Goal: Navigation & Orientation: Find specific page/section

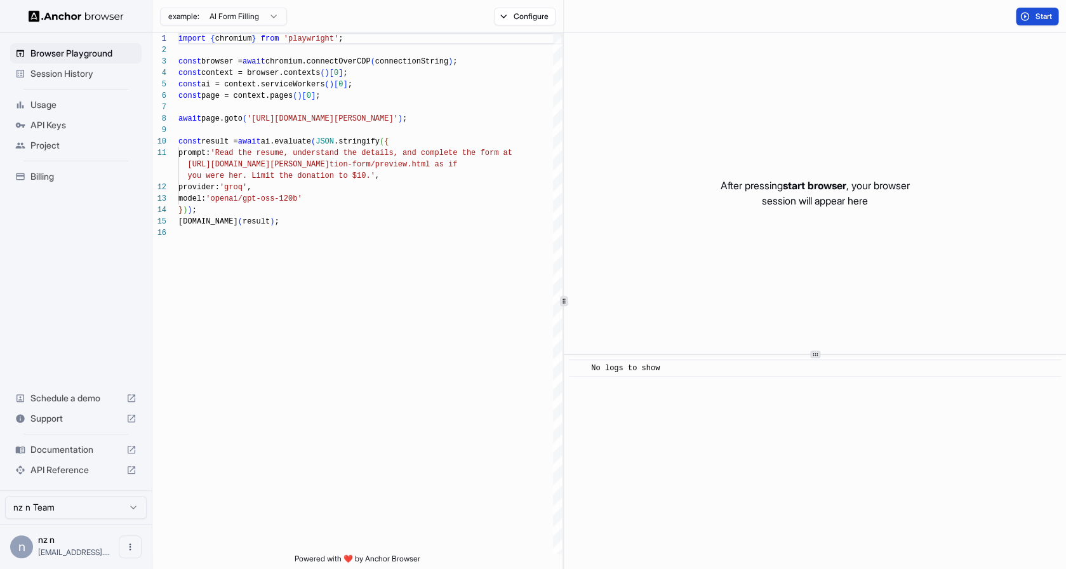
click at [1033, 16] on button "Start" at bounding box center [1036, 17] width 43 height 18
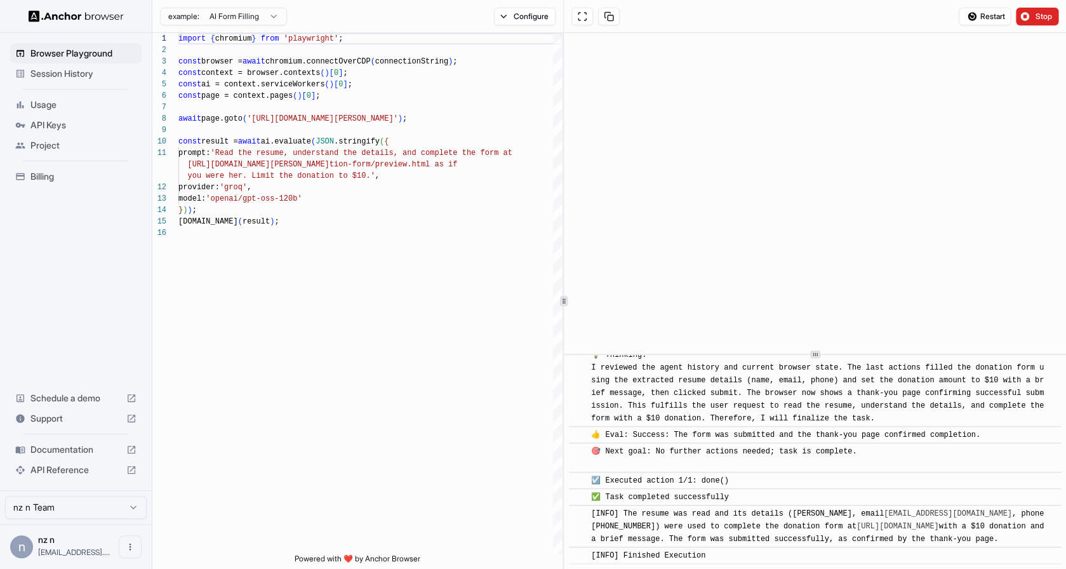
scroll to position [690, 0]
click at [107, 74] on span "Session History" at bounding box center [83, 73] width 106 height 13
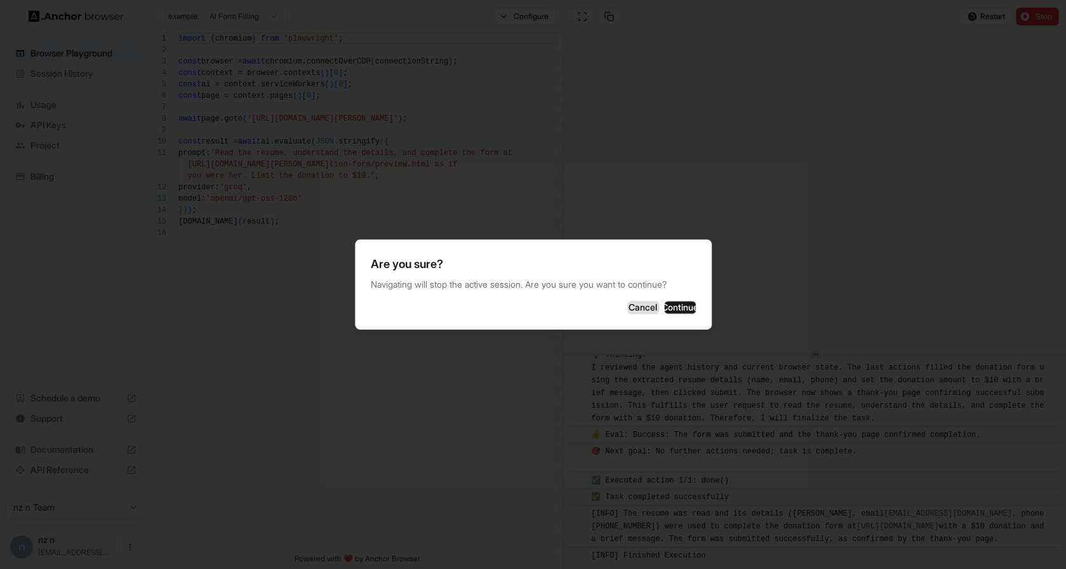
click at [627, 303] on button "Cancel" at bounding box center [643, 307] width 32 height 13
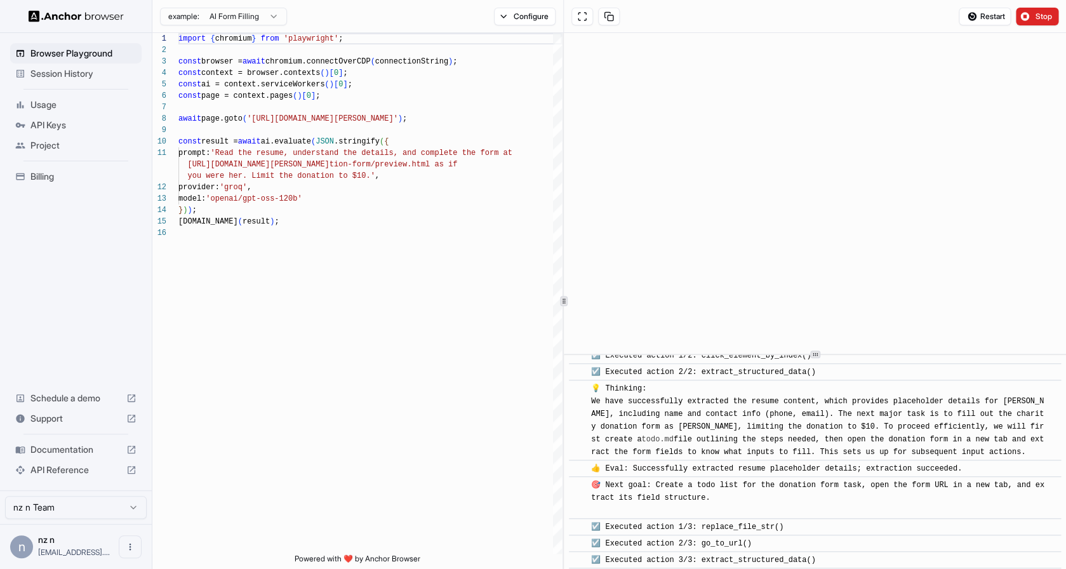
scroll to position [0, 0]
